Goal: Information Seeking & Learning: Learn about a topic

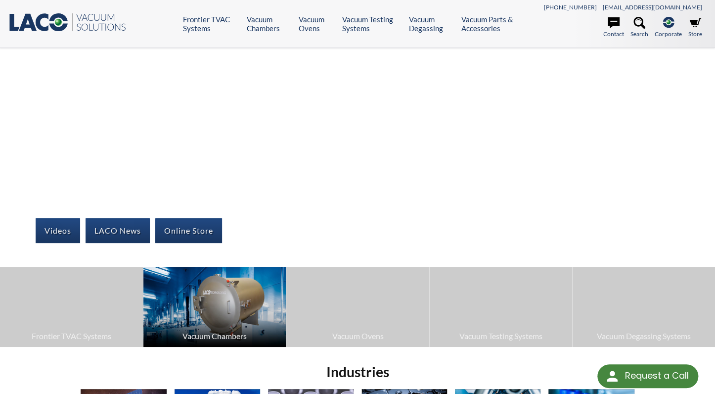
click at [205, 335] on span "Vacuum Chambers" at bounding box center [214, 335] width 133 height 13
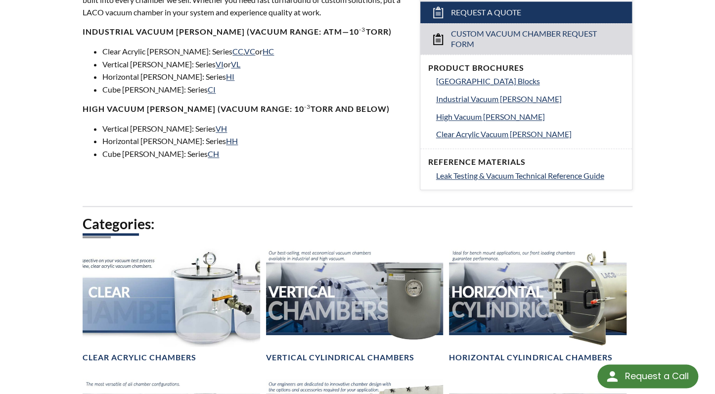
scroll to position [470, 0]
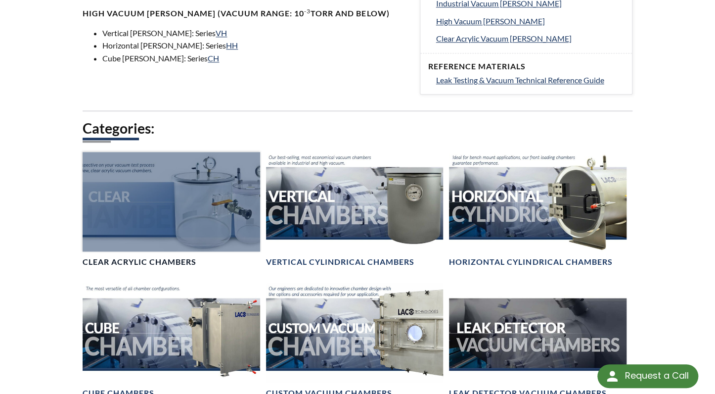
drag, startPoint x: 116, startPoint y: 202, endPoint x: 111, endPoint y: 206, distance: 6.0
click at [116, 202] on div at bounding box center [171, 201] width 177 height 99
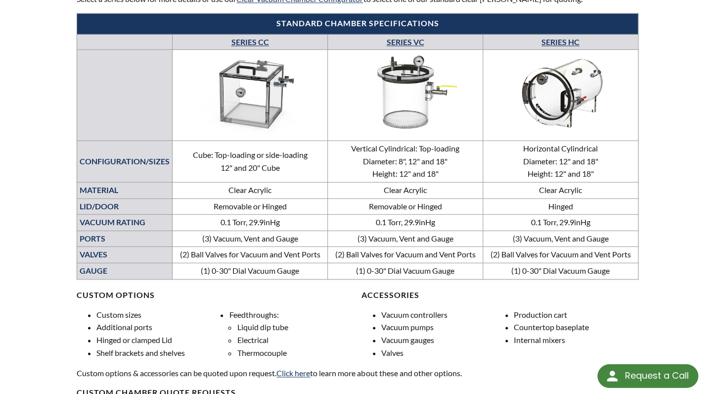
scroll to position [522, 0]
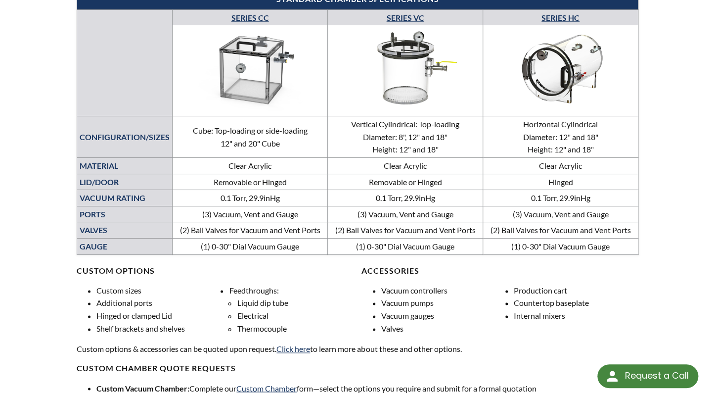
click at [559, 17] on link "SERIES HC" at bounding box center [561, 17] width 38 height 9
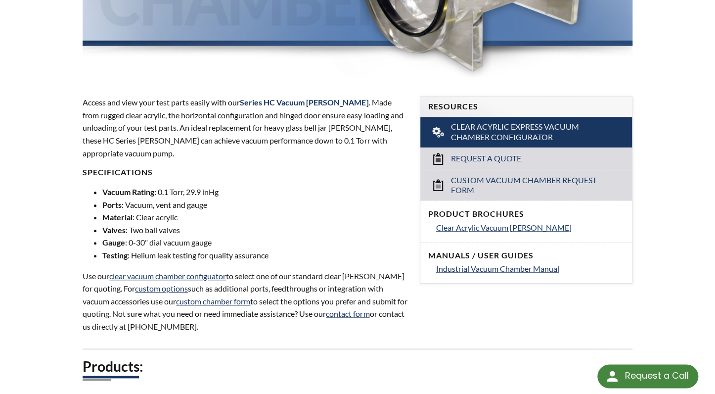
scroll to position [261, 0]
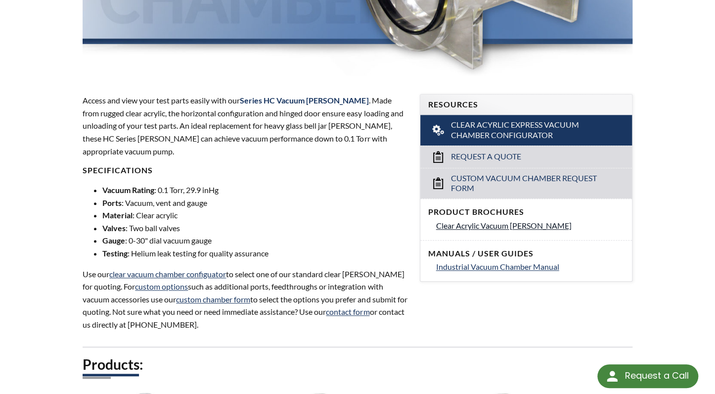
click at [442, 225] on span "Clear Acrylic Vacuum [PERSON_NAME]" at bounding box center [504, 225] width 136 height 9
click at [535, 268] on span "Industrial Vacuum Chamber Manual" at bounding box center [497, 266] width 123 height 9
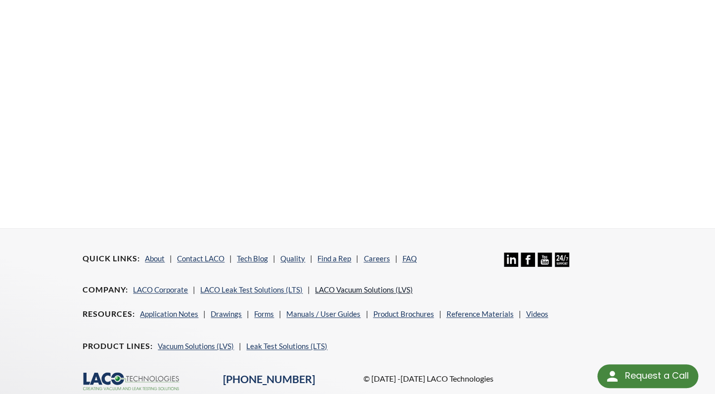
scroll to position [376, 0]
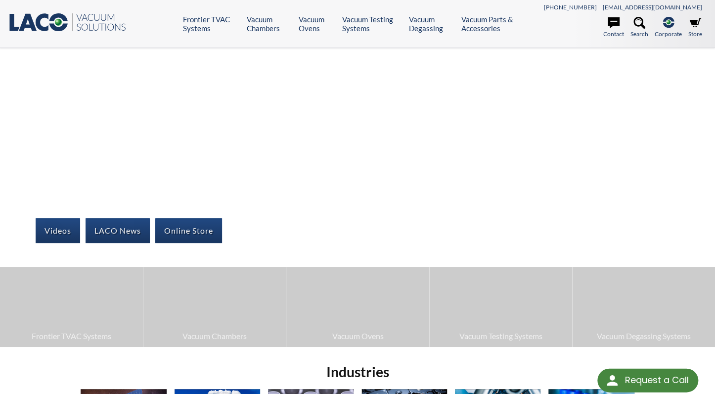
select select "Language Translate Widget"
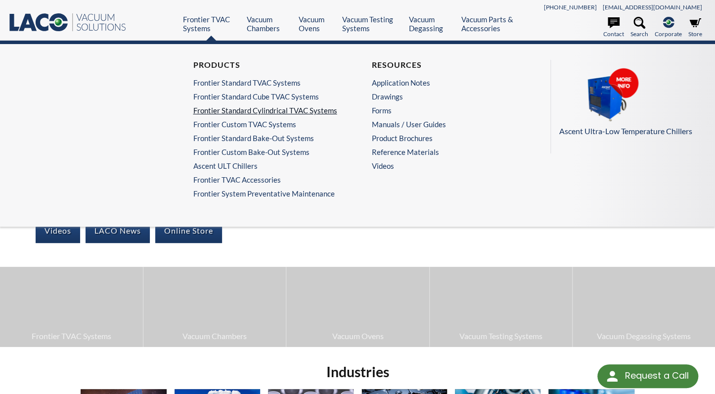
click at [228, 112] on link "Frontier Standard Cylindrical TVAC Systems" at bounding box center [265, 110] width 145 height 9
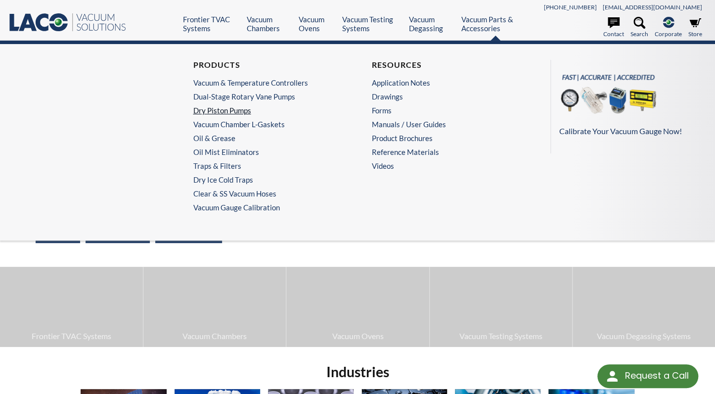
click at [239, 109] on link "Dry Piston Pumps" at bounding box center [265, 110] width 145 height 9
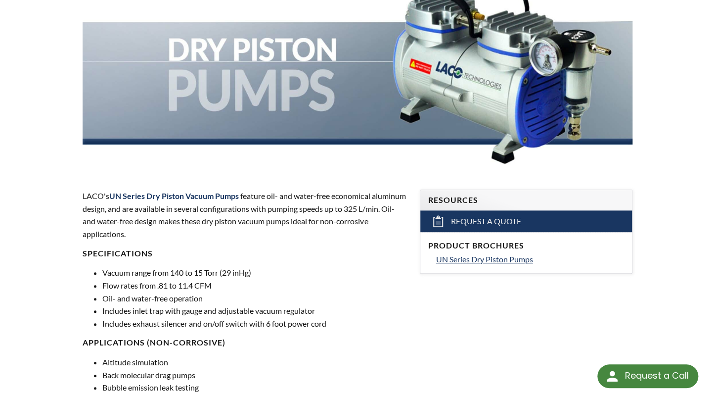
scroll to position [156, 0]
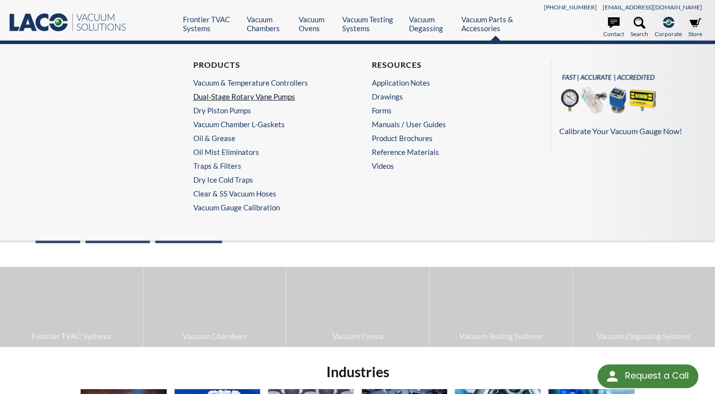
click at [258, 94] on link "Dual-Stage Rotary Vane Pumps" at bounding box center [265, 96] width 145 height 9
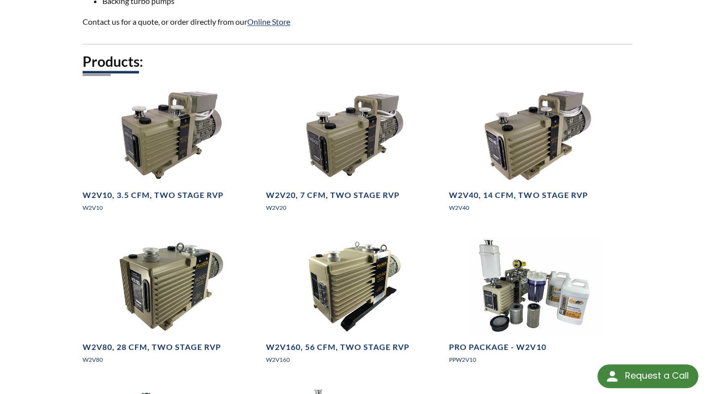
scroll to position [679, 0]
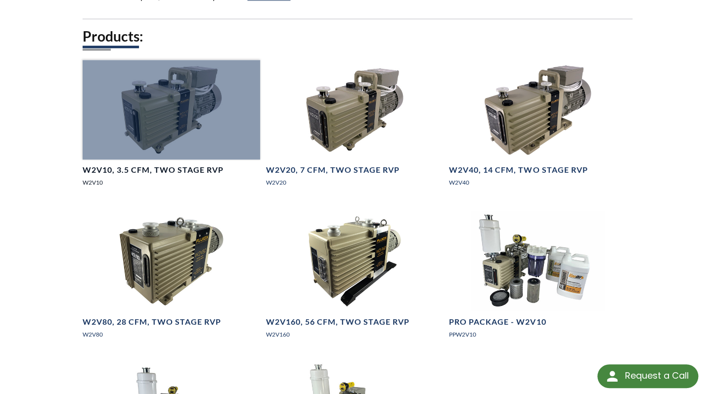
click at [145, 175] on h4 "W2V10, 3.5 CFM, Two Stage RVP" at bounding box center [153, 170] width 141 height 10
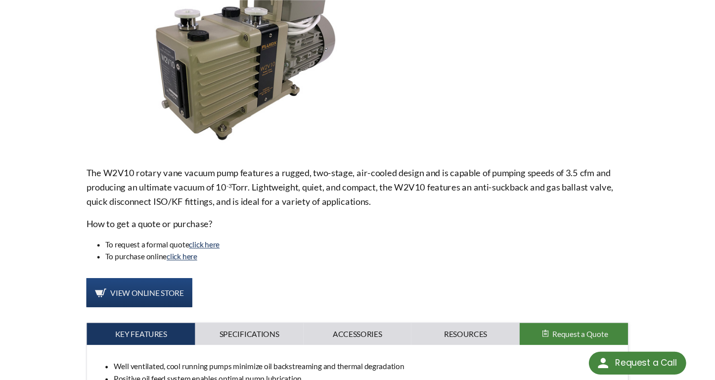
scroll to position [209, 0]
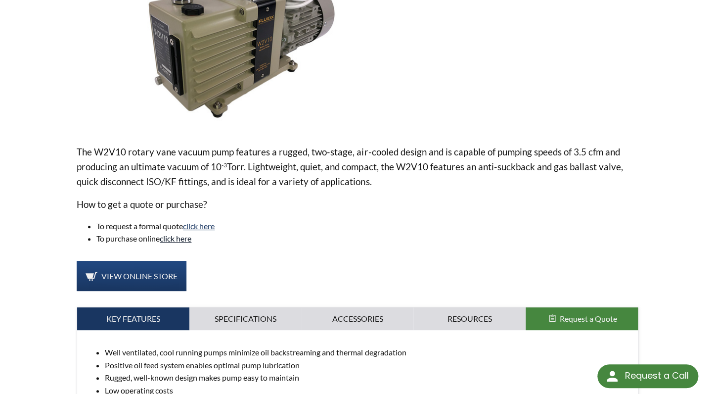
click at [177, 237] on link "click here" at bounding box center [176, 238] width 32 height 9
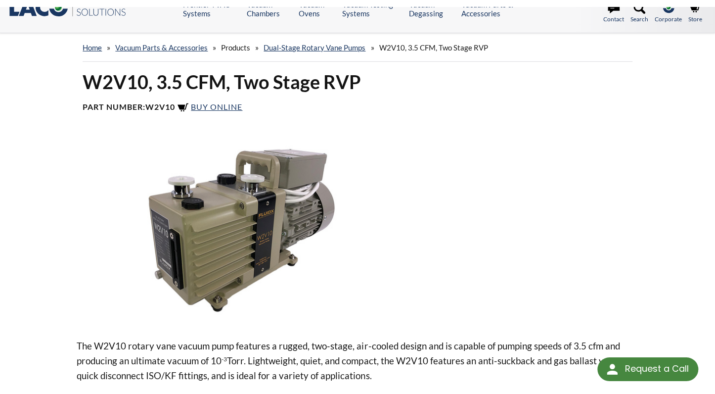
scroll to position [0, 0]
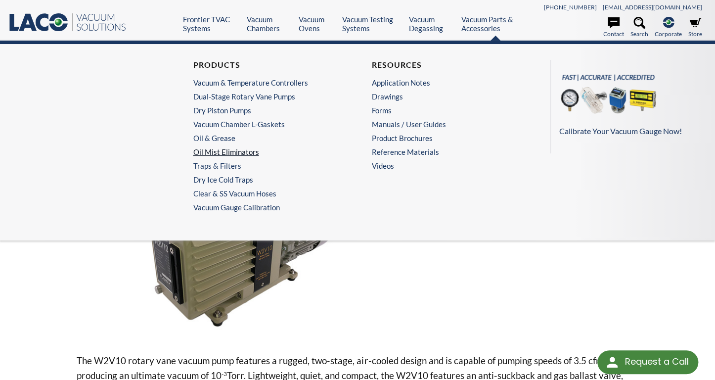
click at [241, 150] on link "Oil Mist Eliminators" at bounding box center [265, 151] width 145 height 9
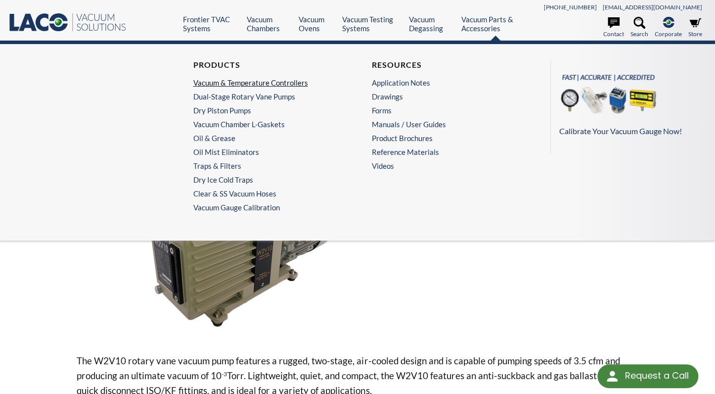
click at [233, 82] on link "Vacuum & Temperature Controllers" at bounding box center [265, 82] width 145 height 9
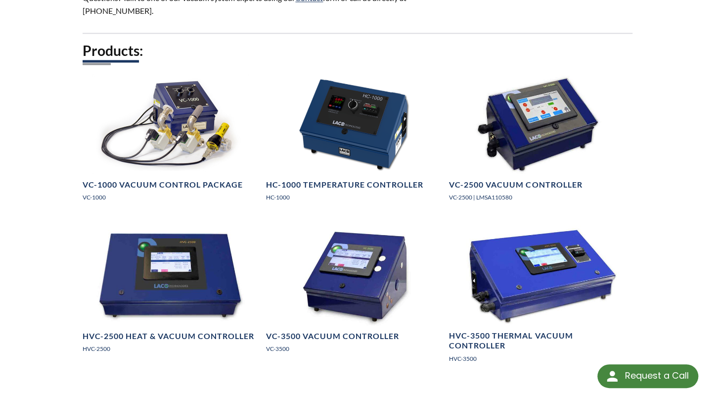
scroll to position [784, 0]
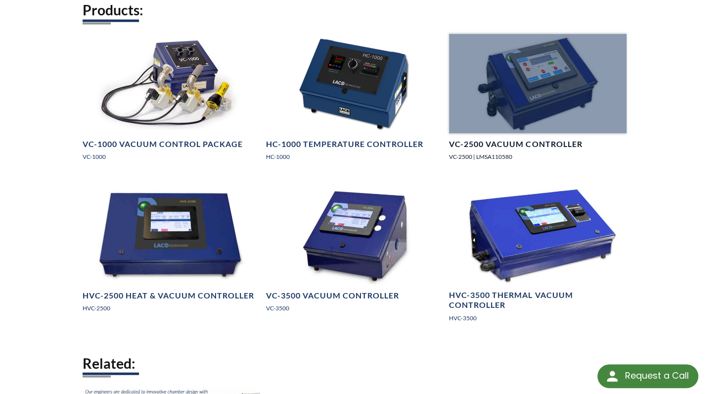
click at [469, 149] on h4 "VC-2500 Vacuum Controller" at bounding box center [515, 144] width 133 height 10
click at [484, 149] on h4 "VC-2500 Vacuum Controller" at bounding box center [515, 144] width 133 height 10
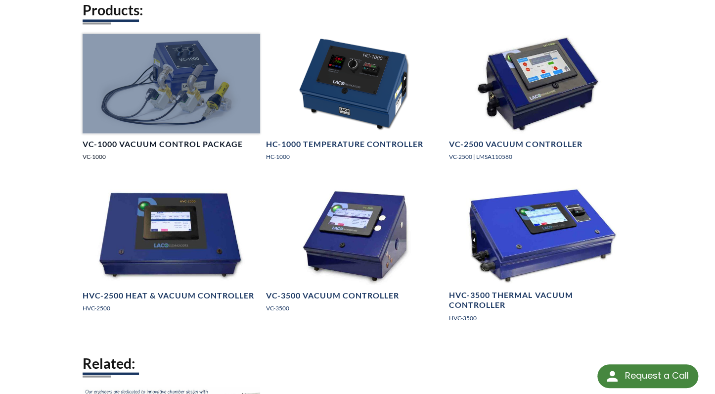
click at [180, 149] on h4 "VC-1000 Vacuum Control Package" at bounding box center [163, 144] width 160 height 10
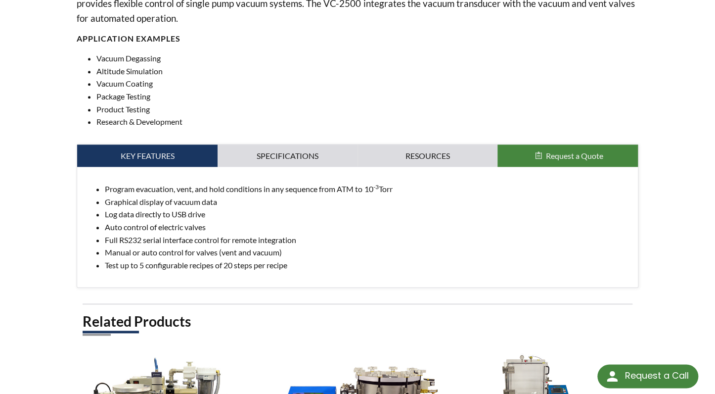
scroll to position [418, 0]
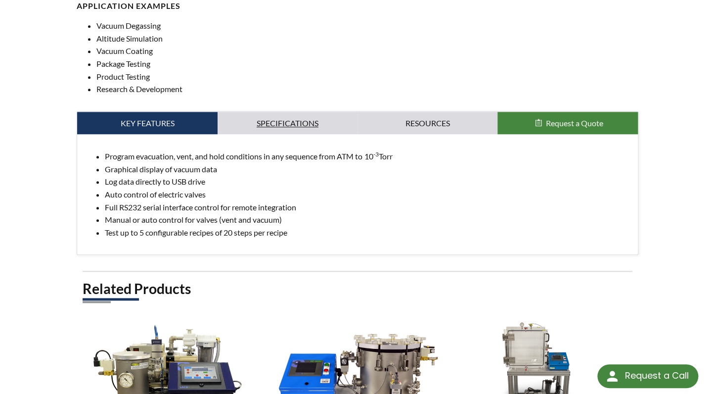
click at [298, 127] on link "Specifications" at bounding box center [288, 123] width 140 height 23
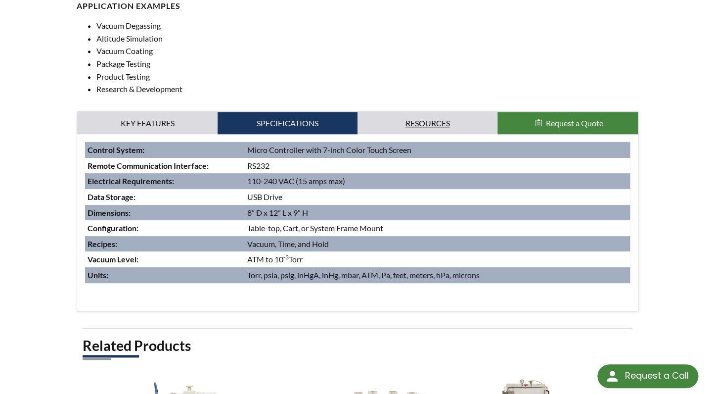
click at [411, 120] on link "Resources" at bounding box center [428, 123] width 140 height 23
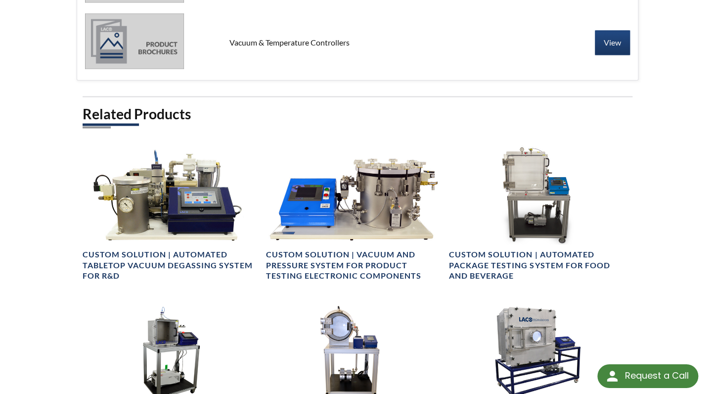
scroll to position [679, 0]
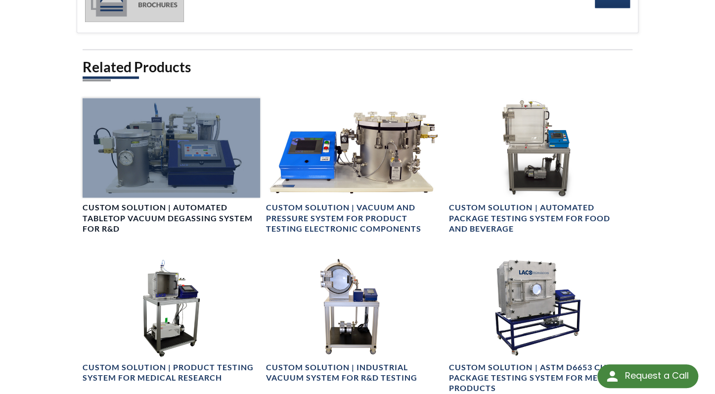
click at [144, 219] on h4 "Custom Solution | Automated Tabletop Vacuum Degassing System for R&D" at bounding box center [171, 217] width 177 height 31
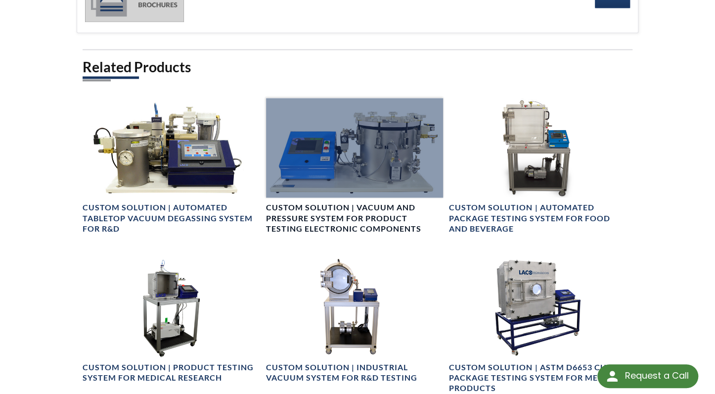
click at [363, 225] on h4 "Custom Solution | Vacuum and Pressure System for Product Testing Electronic Com…" at bounding box center [354, 217] width 177 height 31
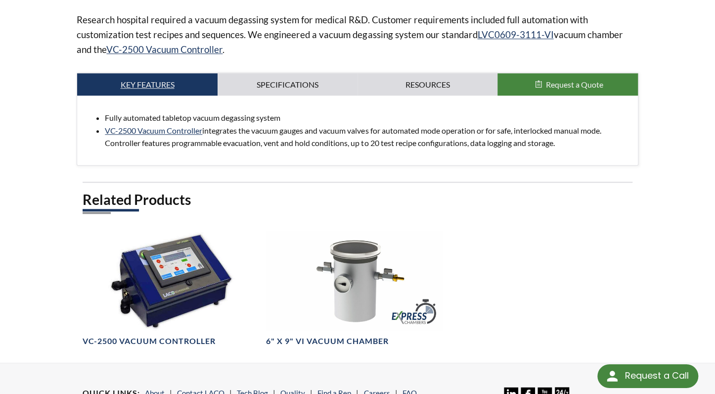
scroll to position [366, 0]
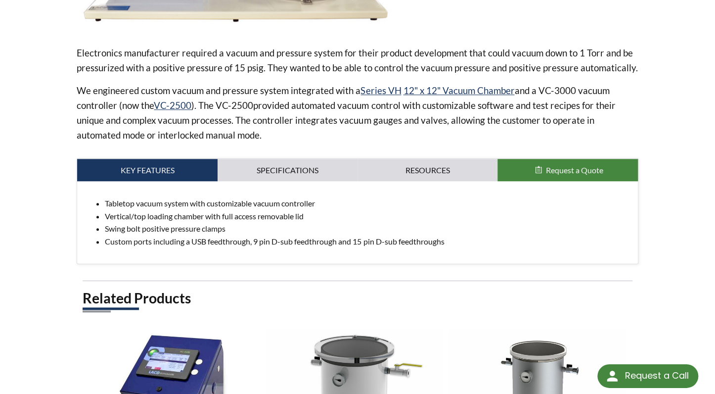
scroll to position [366, 0]
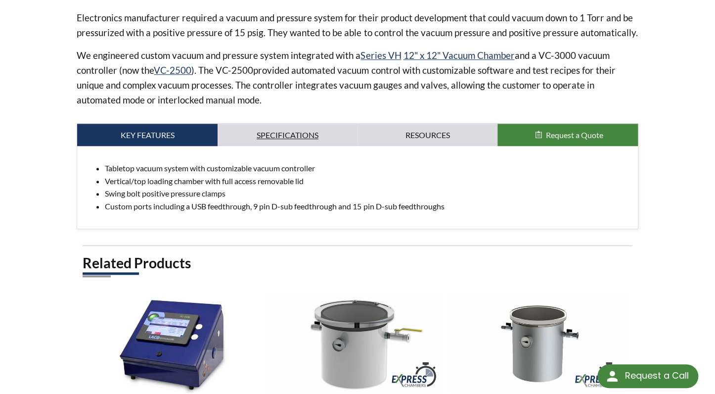
click at [299, 129] on link "Specifications" at bounding box center [288, 135] width 140 height 23
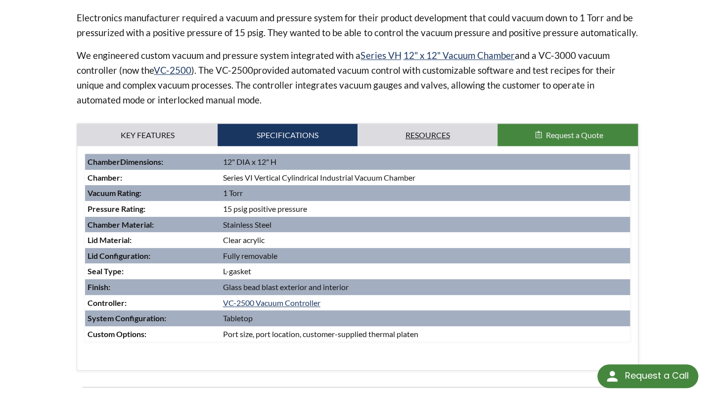
click at [421, 130] on link "Resources" at bounding box center [428, 135] width 140 height 23
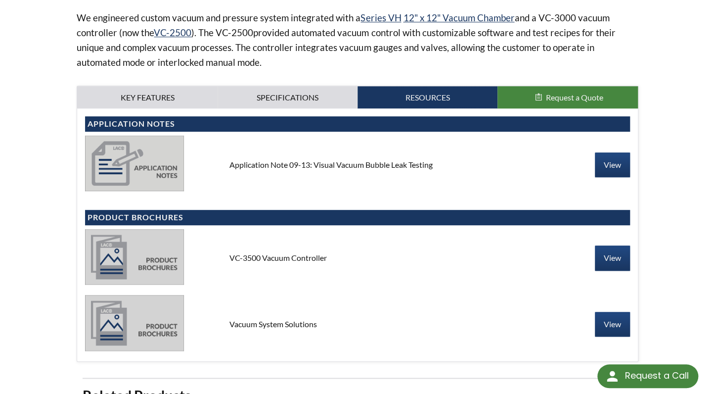
scroll to position [418, 0]
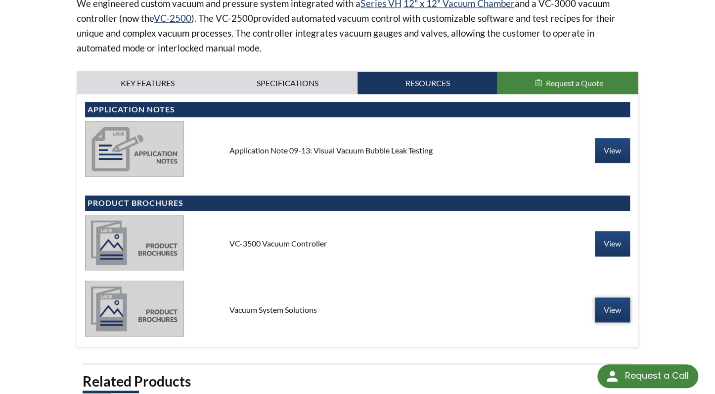
click at [610, 310] on link "View" at bounding box center [612, 309] width 35 height 25
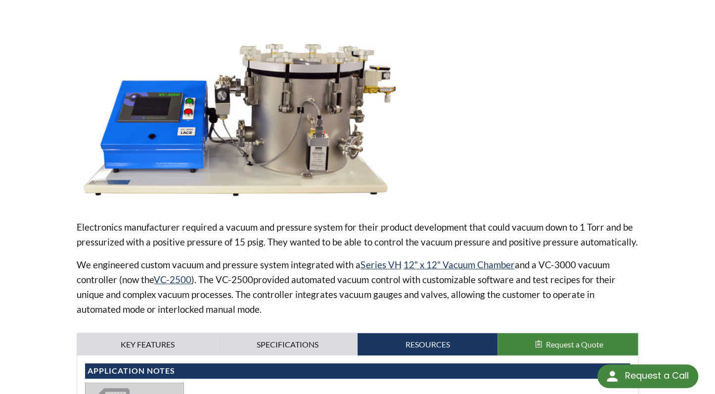
scroll to position [0, 0]
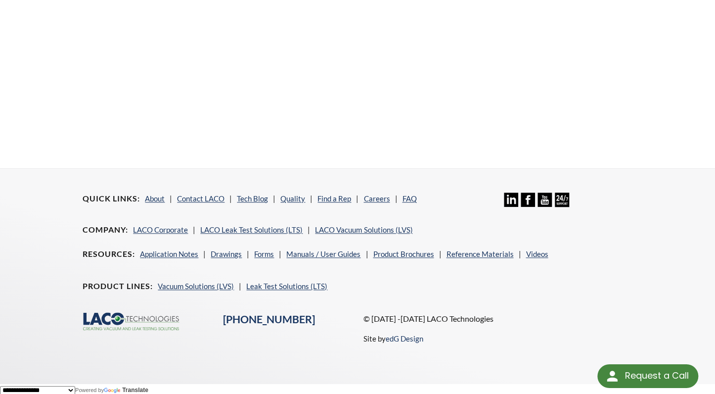
scroll to position [376, 0]
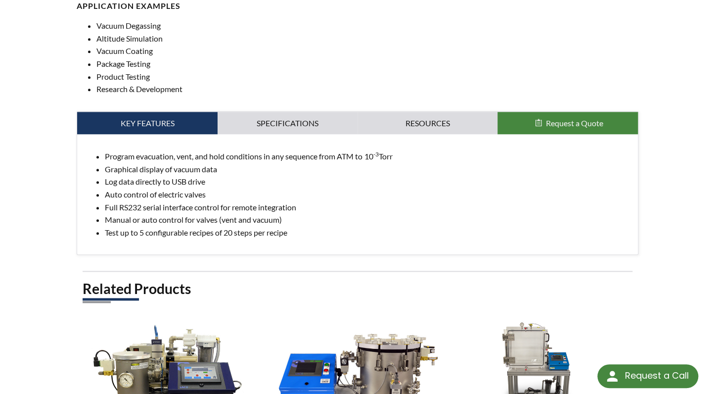
scroll to position [261, 0]
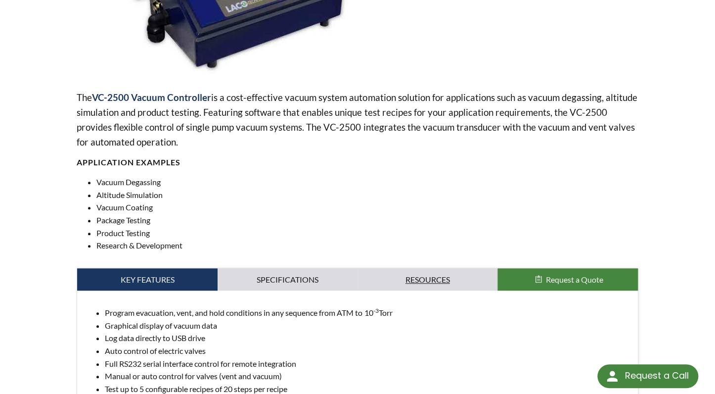
click at [449, 280] on link "Resources" at bounding box center [428, 279] width 140 height 23
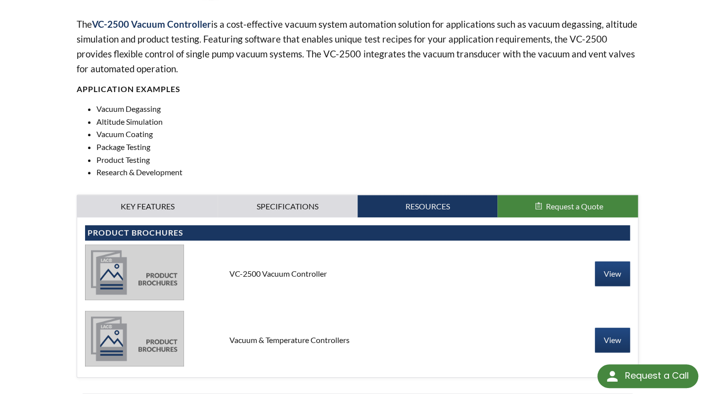
scroll to position [418, 0]
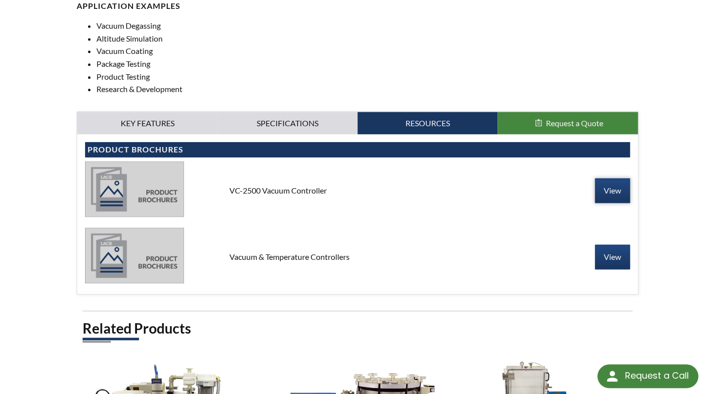
click at [603, 195] on link "View" at bounding box center [612, 190] width 35 height 25
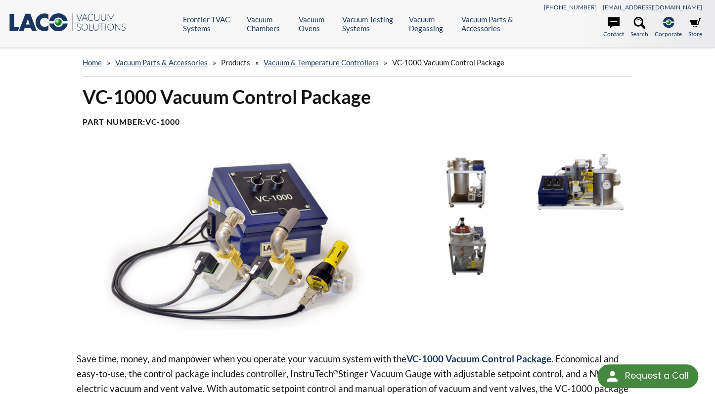
click at [272, 186] on img at bounding box center [241, 243] width 329 height 185
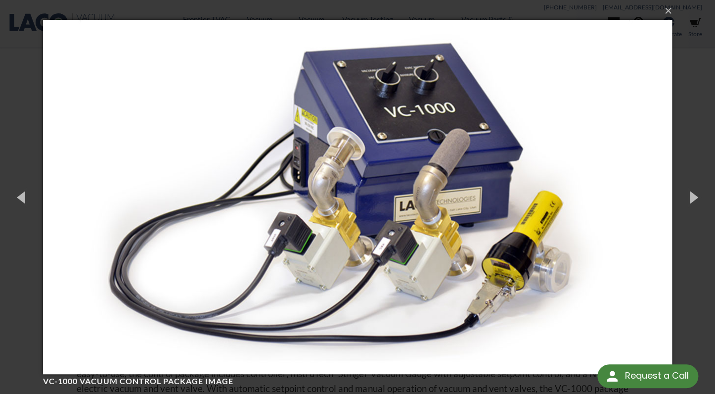
scroll to position [0, 0]
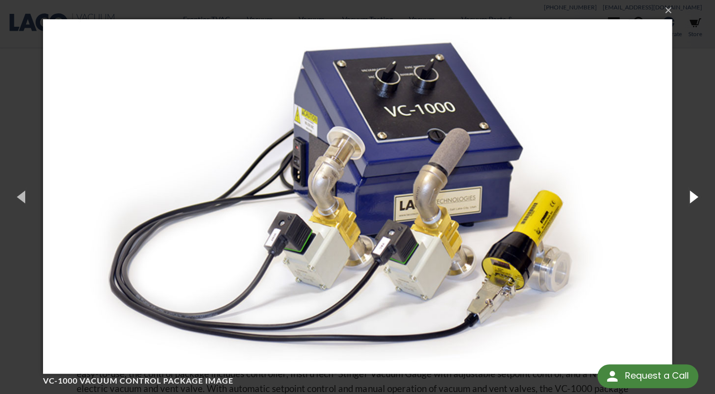
click at [692, 198] on button "button" at bounding box center [693, 196] width 45 height 54
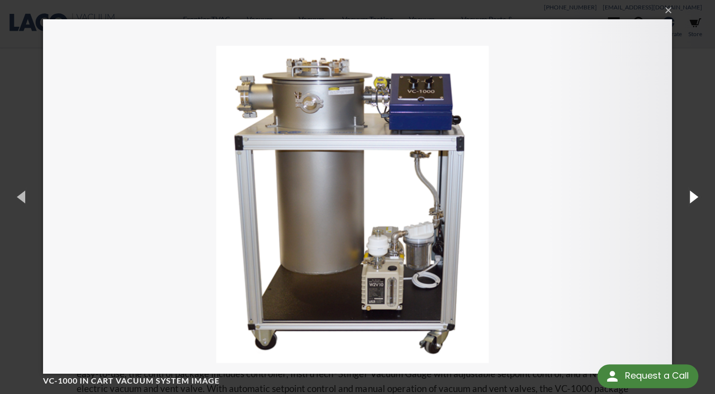
click at [692, 198] on button "button" at bounding box center [693, 196] width 45 height 54
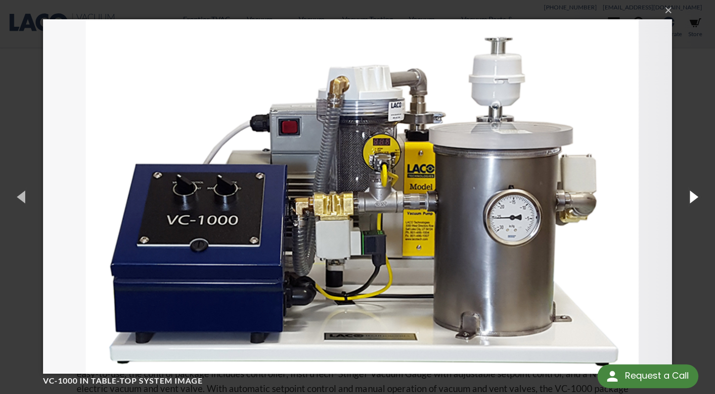
click at [692, 198] on button "button" at bounding box center [693, 196] width 45 height 54
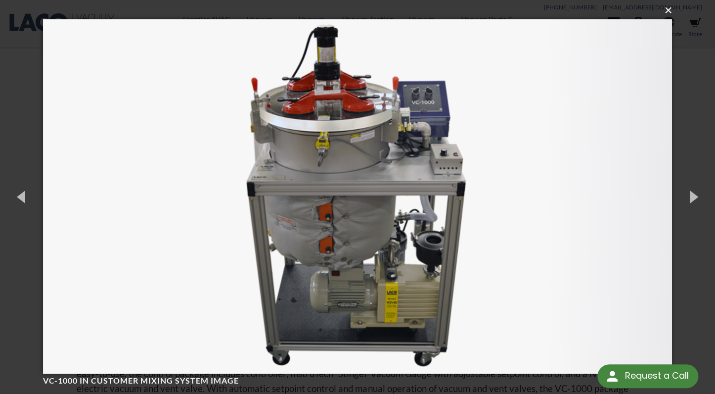
click at [669, 11] on button "×" at bounding box center [361, 11] width 630 height 22
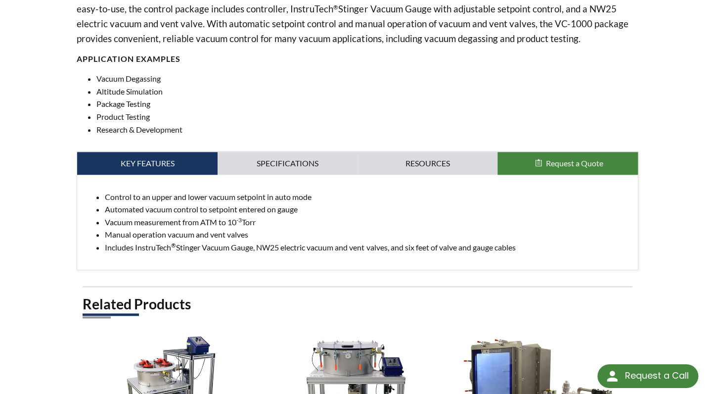
scroll to position [366, 0]
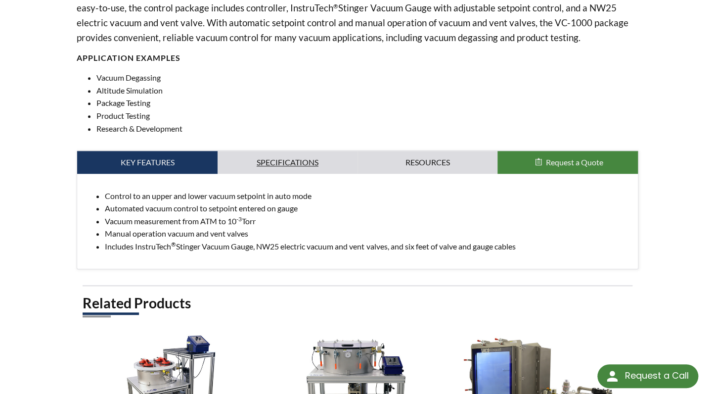
click at [280, 164] on link "Specifications" at bounding box center [288, 162] width 140 height 23
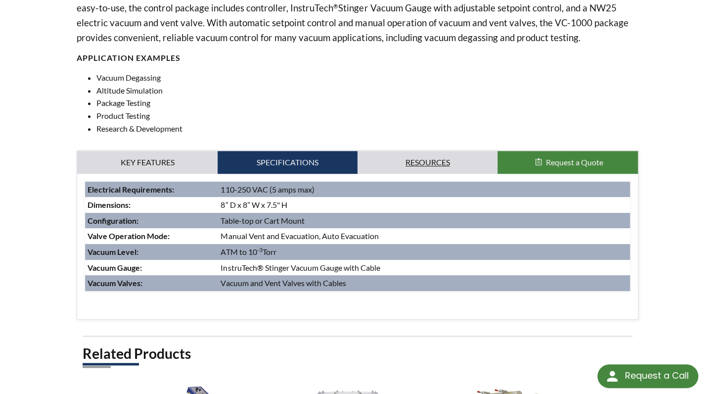
click at [418, 161] on link "Resources" at bounding box center [428, 162] width 140 height 23
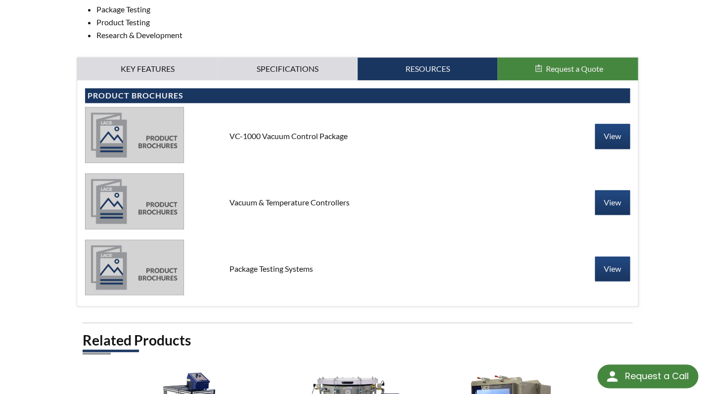
scroll to position [470, 0]
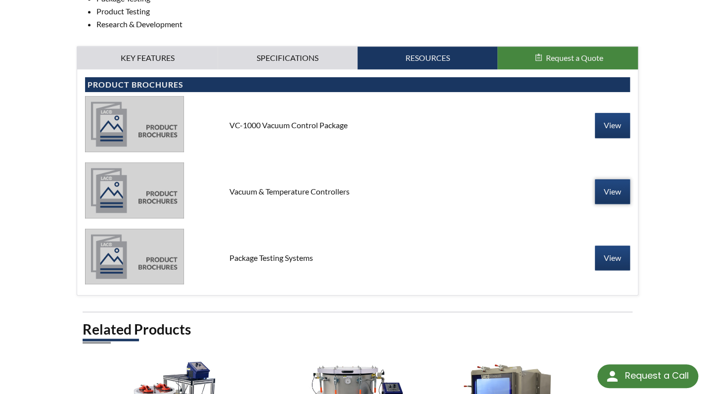
click at [614, 195] on link "View" at bounding box center [612, 191] width 35 height 25
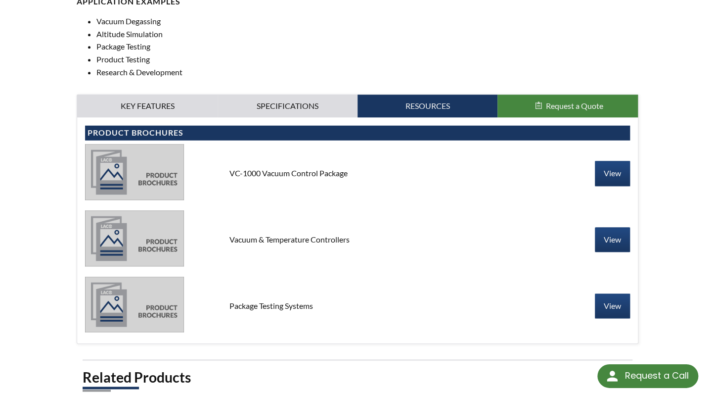
scroll to position [366, 0]
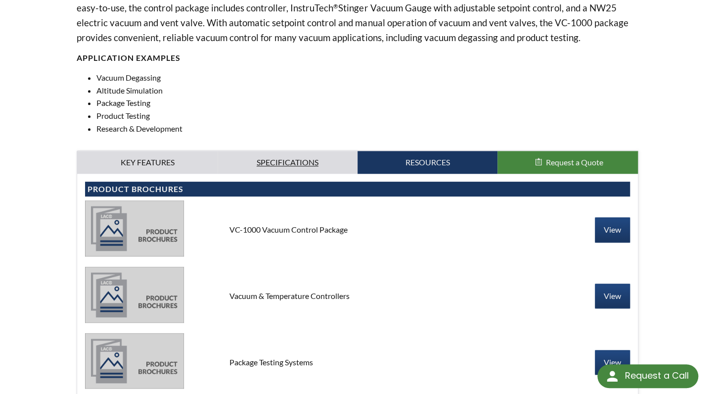
drag, startPoint x: 305, startPoint y: 163, endPoint x: 300, endPoint y: 163, distance: 5.0
click at [305, 163] on link "Specifications" at bounding box center [288, 162] width 140 height 23
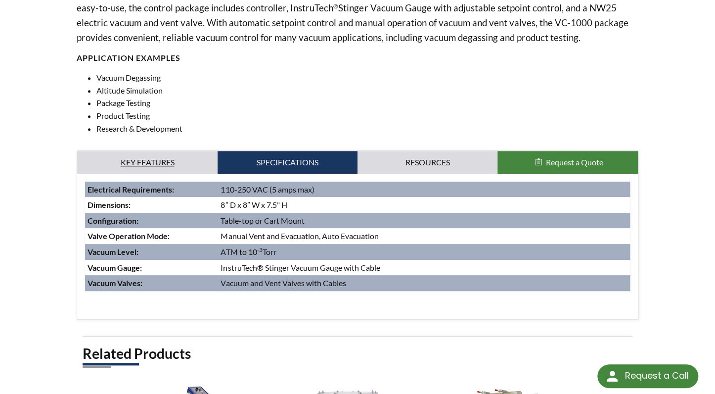
click at [169, 163] on link "Key Features" at bounding box center [147, 162] width 140 height 23
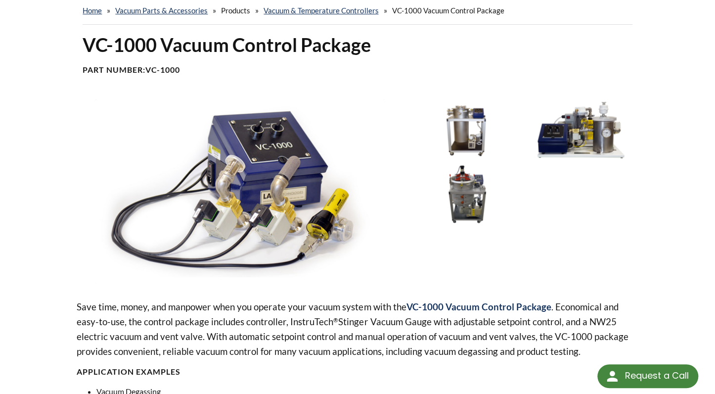
scroll to position [0, 0]
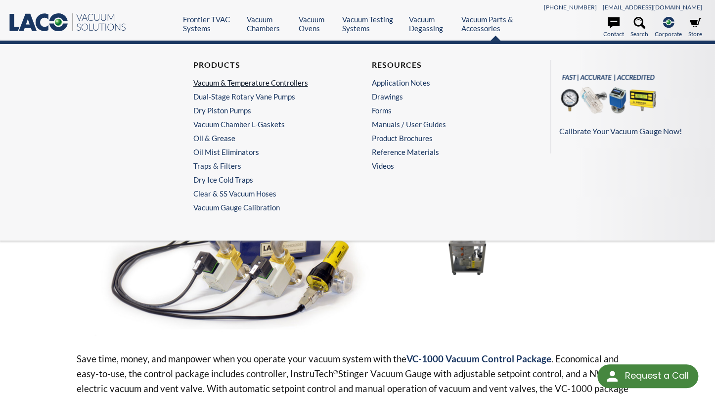
click at [234, 79] on link "Vacuum & Temperature Controllers" at bounding box center [265, 82] width 145 height 9
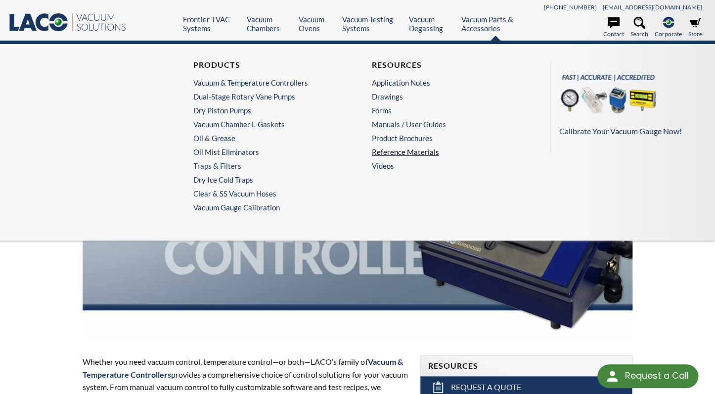
click at [411, 151] on link "Reference Materials" at bounding box center [444, 151] width 145 height 9
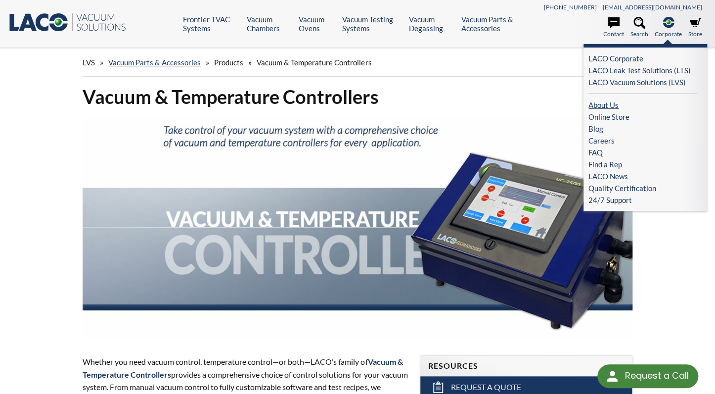
click at [613, 108] on link "About Us" at bounding box center [643, 105] width 109 height 12
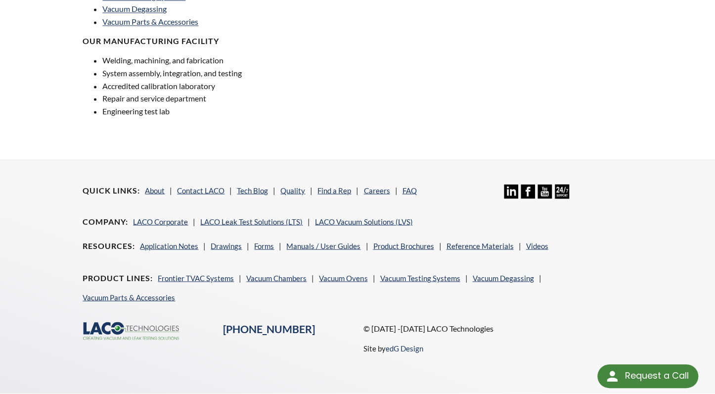
scroll to position [784, 0]
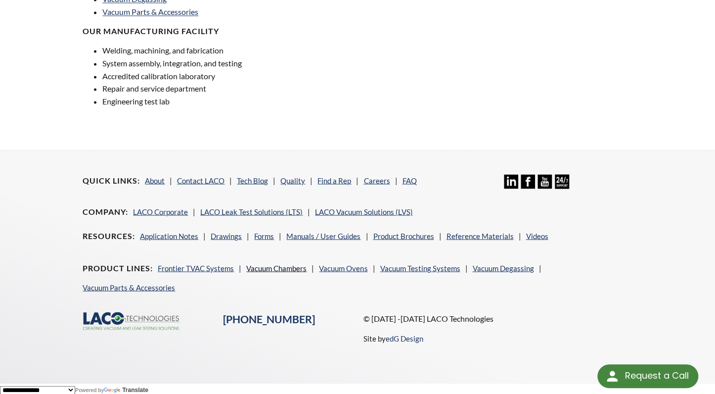
click at [268, 271] on link "Vacuum Chambers" at bounding box center [276, 267] width 60 height 9
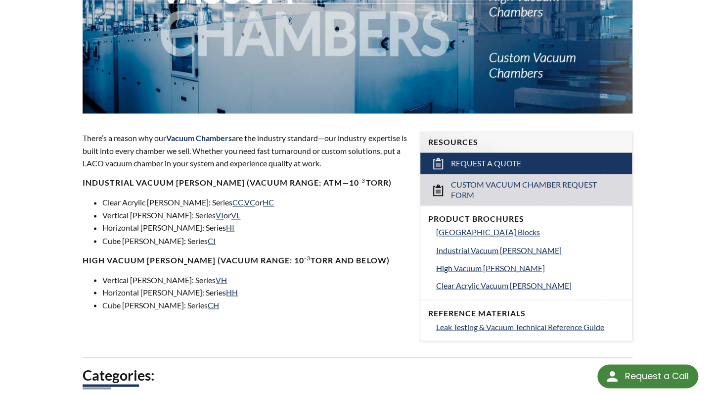
scroll to position [261, 0]
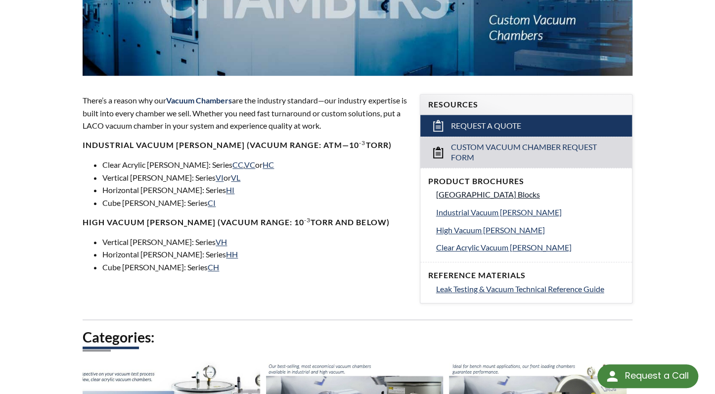
click at [462, 194] on span "[GEOGRAPHIC_DATA] Blocks" at bounding box center [488, 193] width 104 height 9
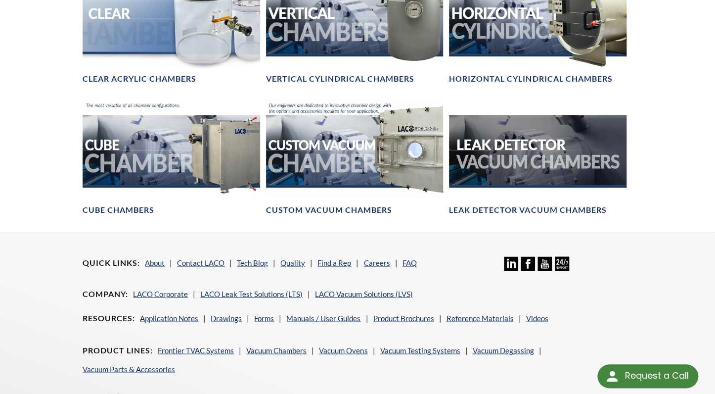
scroll to position [722, 0]
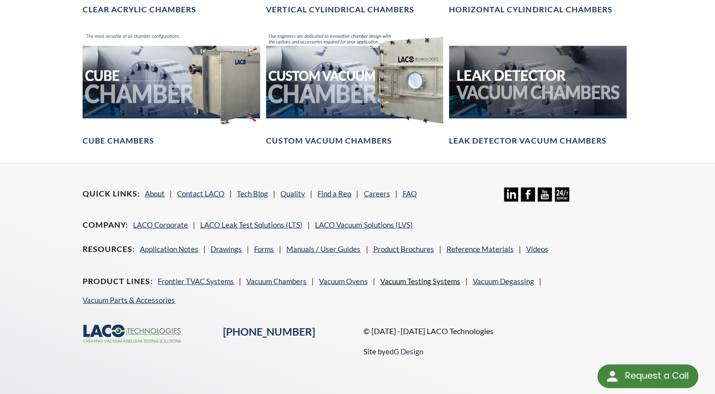
click at [438, 278] on link "Vacuum Testing Systems" at bounding box center [420, 280] width 80 height 9
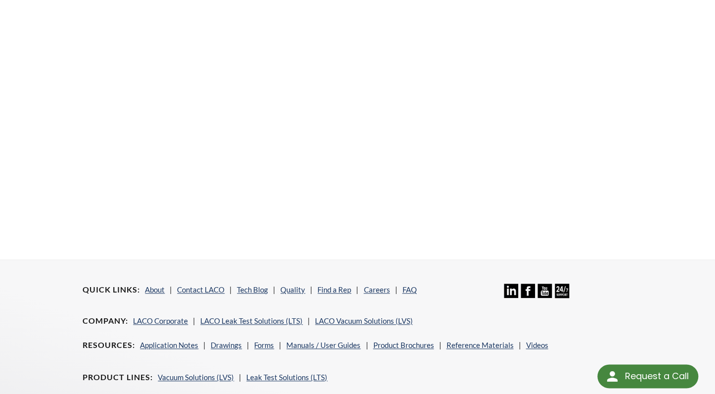
scroll to position [219, 0]
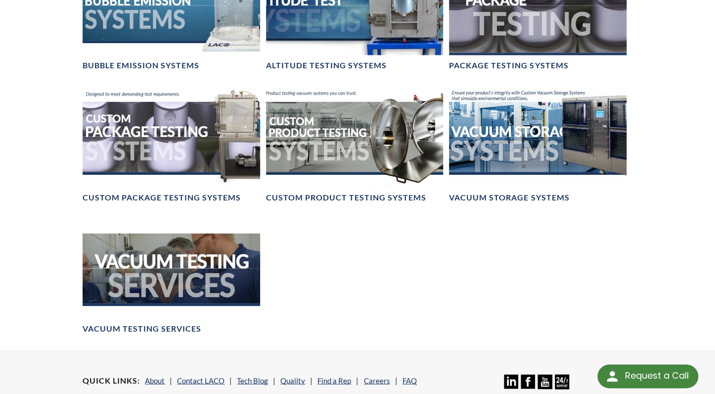
scroll to position [731, 0]
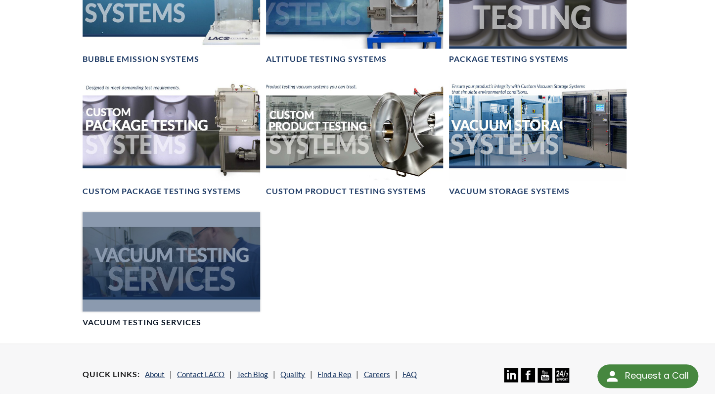
click at [186, 246] on div at bounding box center [171, 261] width 177 height 99
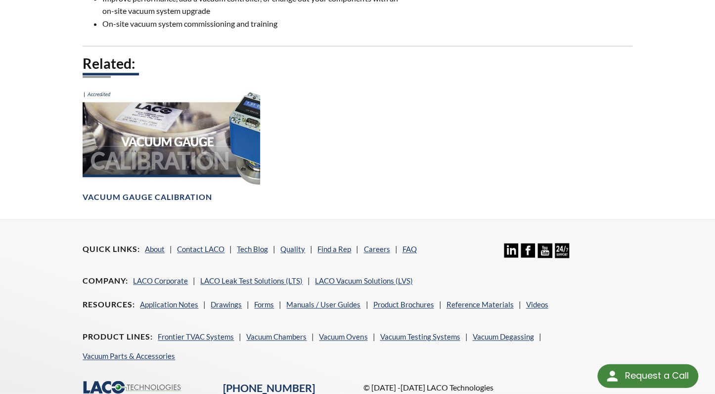
scroll to position [574, 0]
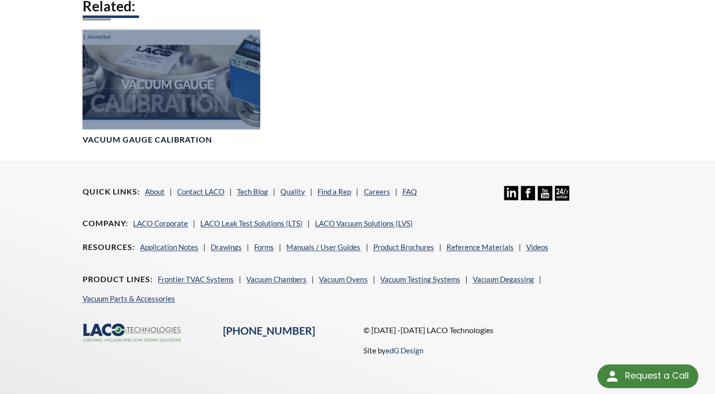
click at [175, 96] on div at bounding box center [171, 79] width 177 height 99
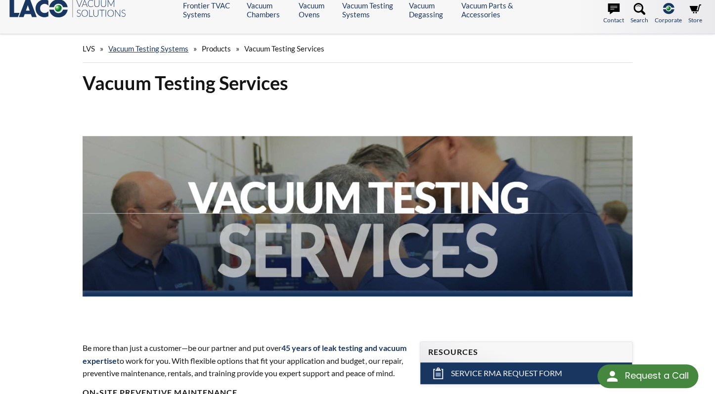
scroll to position [0, 0]
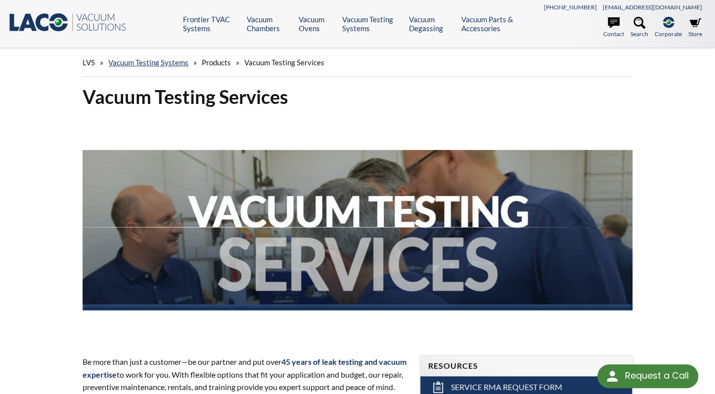
click at [62, 23] on icon ".st0{fill:#193661;} .st1{fill:url(#SVGID_1_);} .st2{enable-background:new ;} .s…" at bounding box center [67, 22] width 119 height 20
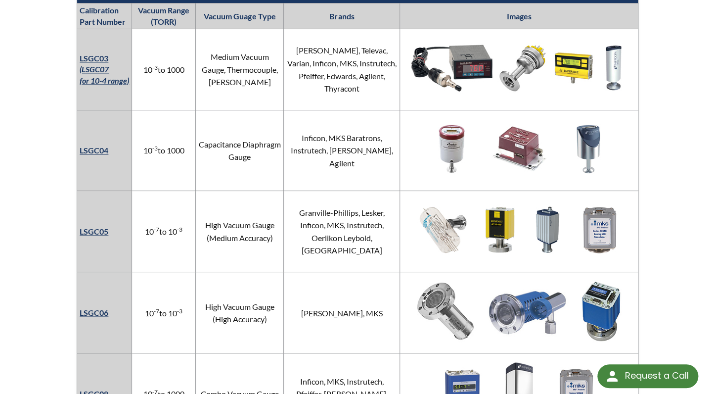
scroll to position [679, 0]
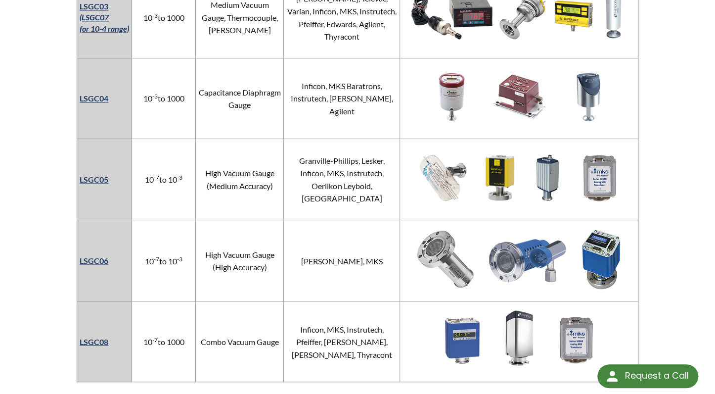
click at [89, 178] on link "LSGC05" at bounding box center [94, 179] width 29 height 9
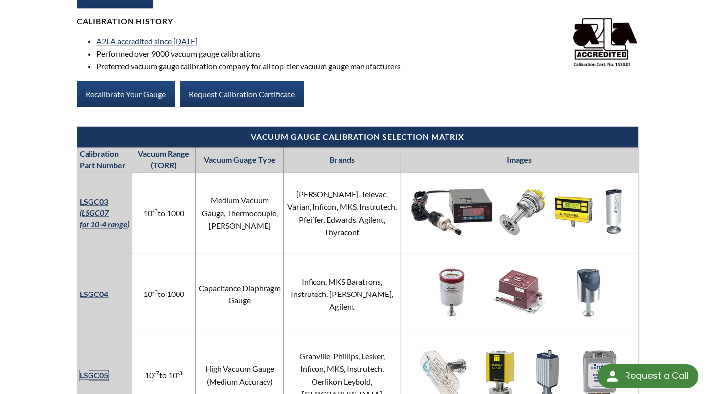
scroll to position [470, 0]
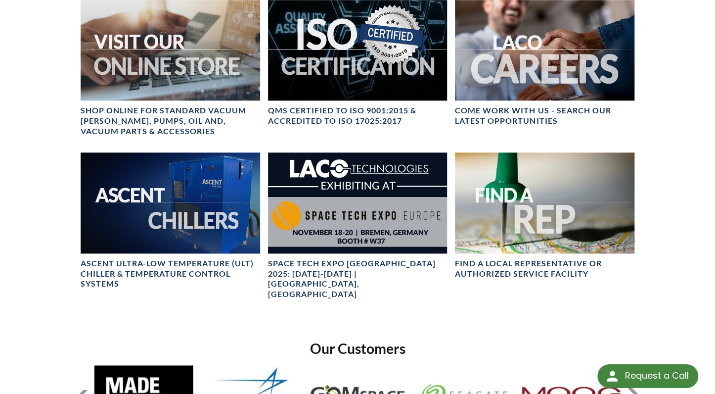
scroll to position [522, 0]
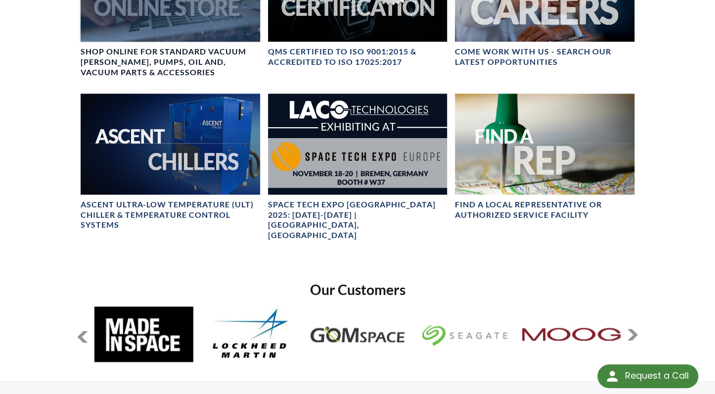
click at [185, 47] on h4 "SHOP ONLINE FOR STANDARD VACUUM [PERSON_NAME], PUMPS, OIL AND, VACUUM PARTS & A…" at bounding box center [170, 62] width 179 height 31
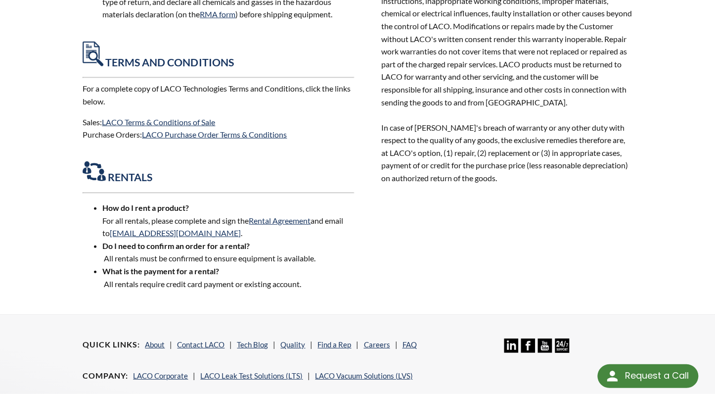
scroll to position [1201, 0]
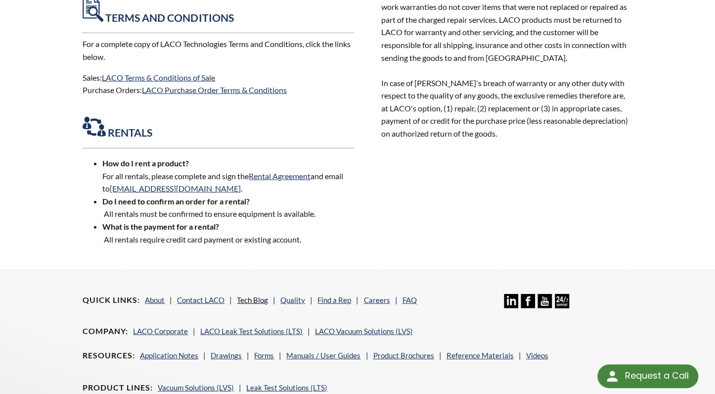
click at [252, 295] on link "Tech Blog" at bounding box center [252, 299] width 31 height 9
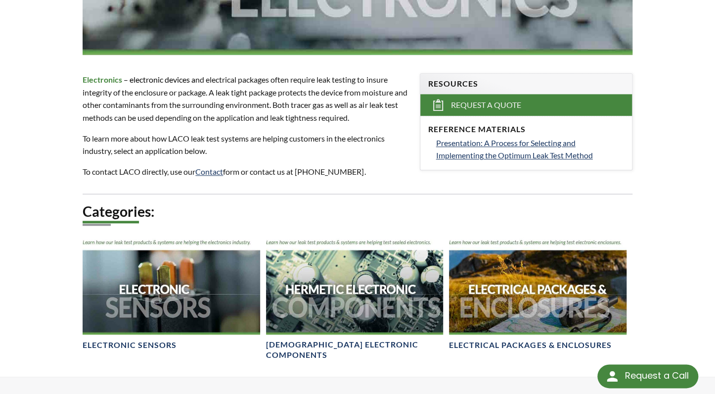
scroll to position [366, 0]
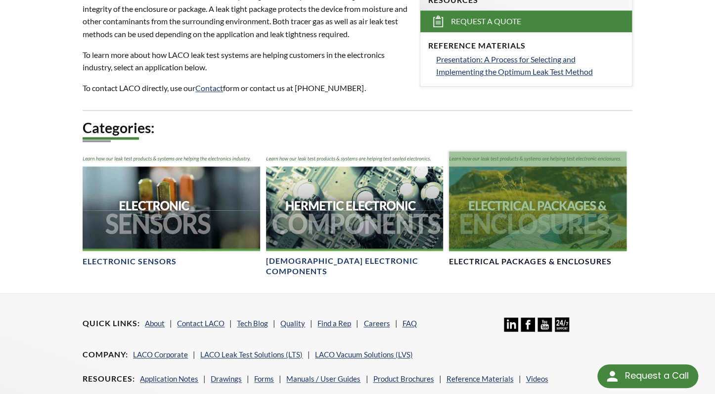
click at [471, 258] on h4 "Electrical Packages & Enclosures" at bounding box center [530, 261] width 162 height 10
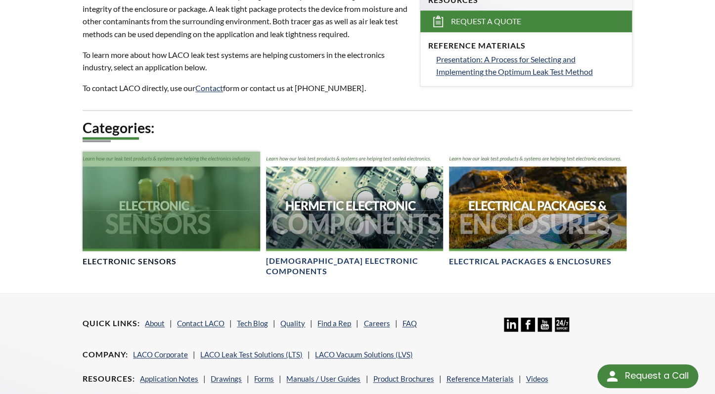
click at [145, 201] on div at bounding box center [171, 200] width 177 height 99
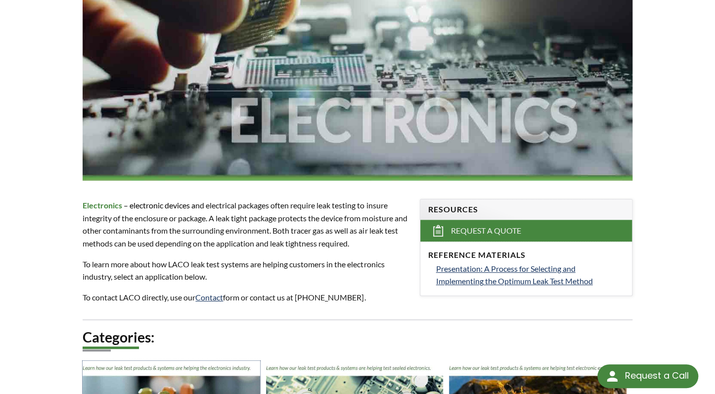
scroll to position [0, 0]
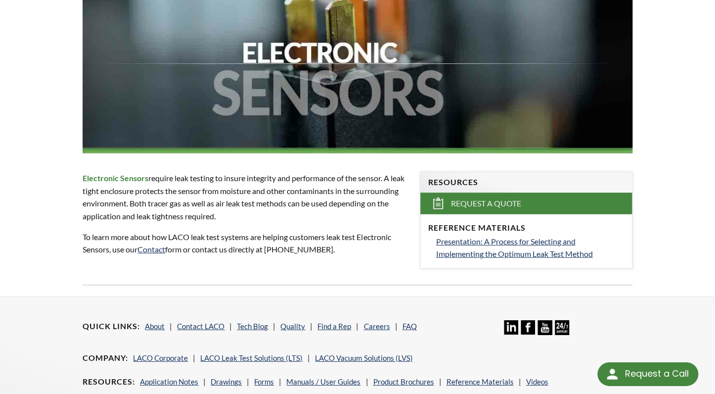
scroll to position [209, 0]
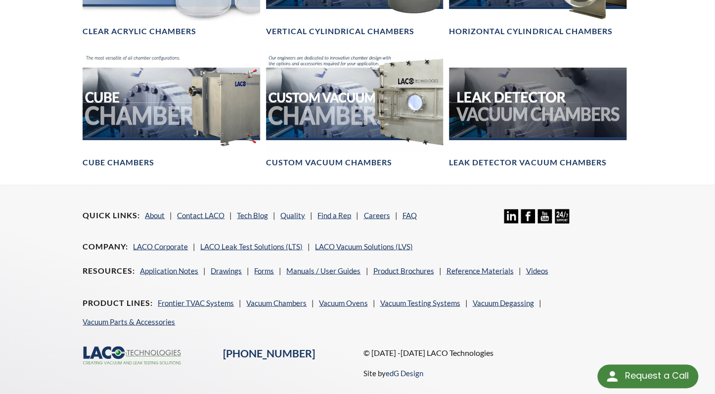
scroll to position [737, 0]
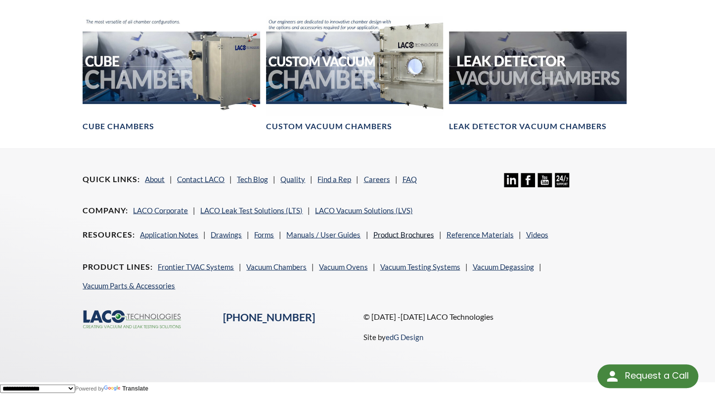
click at [394, 231] on link "Product Brochures" at bounding box center [403, 234] width 61 height 9
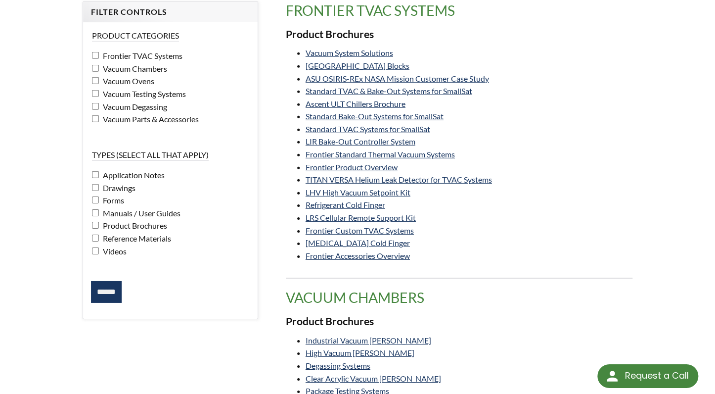
scroll to position [156, 0]
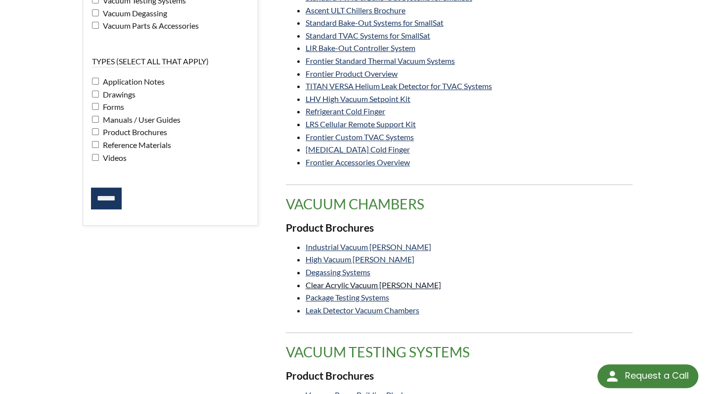
click at [379, 286] on link "Clear Acrylic Vacuum [PERSON_NAME]" at bounding box center [374, 284] width 136 height 9
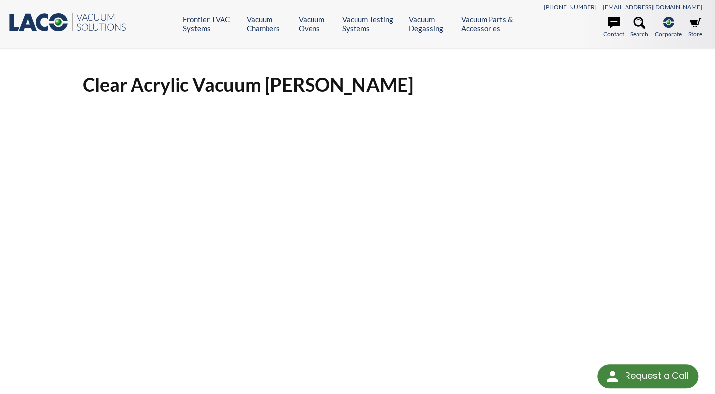
click at [39, 24] on icon at bounding box center [42, 23] width 13 height 18
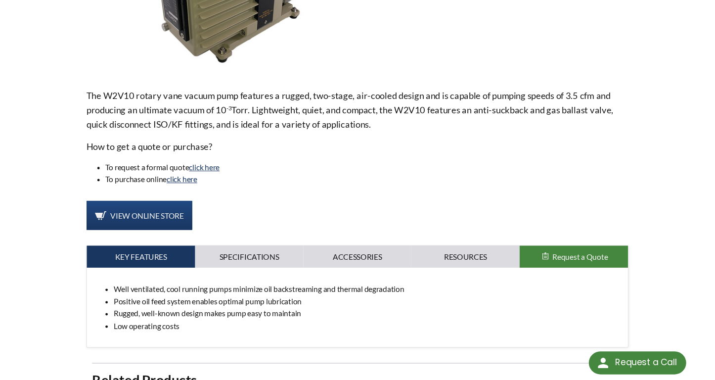
scroll to position [52, 0]
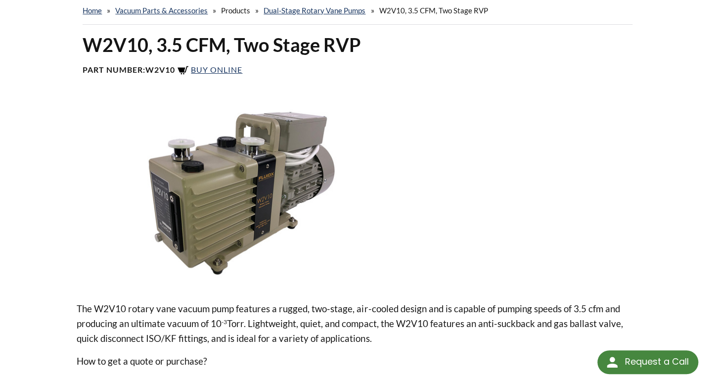
click at [623, 78] on div "W2V10, 3.5 CFM, Two Stage RVP Part Number: W2V10 Buy Online" at bounding box center [358, 59] width 562 height 52
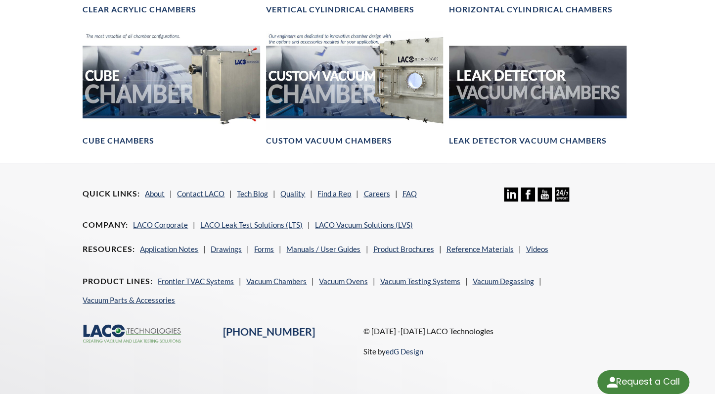
scroll to position [722, 0]
